Goal: Navigation & Orientation: Find specific page/section

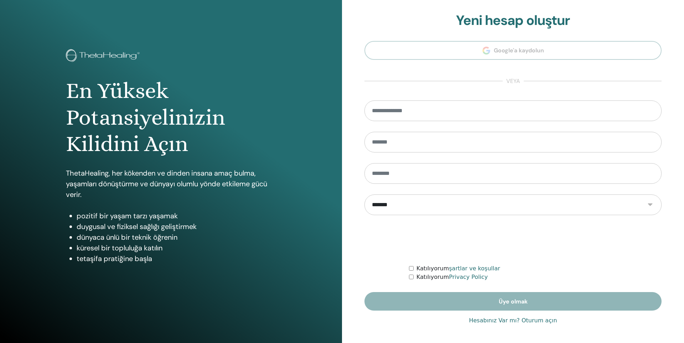
click at [535, 321] on link "Hesabınız Var mı? Oturum açın" at bounding box center [513, 321] width 88 height 9
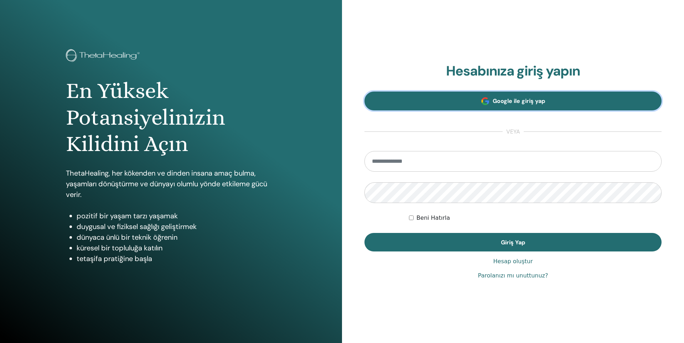
click at [503, 102] on span "Google ile giriş yap" at bounding box center [519, 100] width 52 height 7
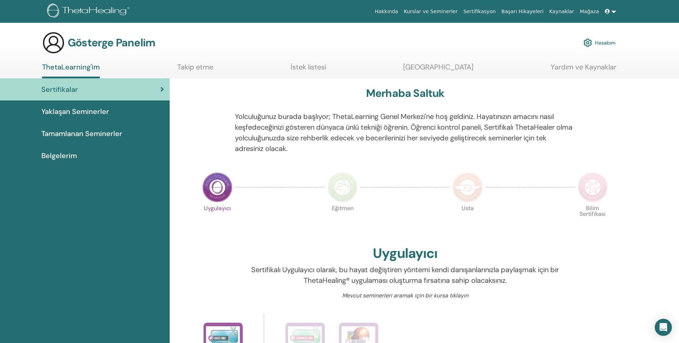
click at [607, 45] on font "Hesabım" at bounding box center [605, 43] width 21 height 6
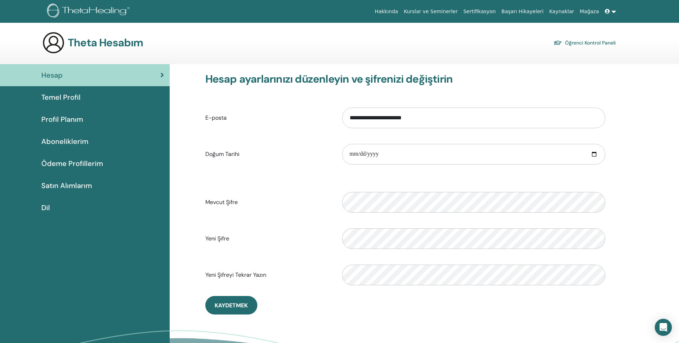
click at [76, 7] on img at bounding box center [89, 12] width 85 height 16
